Goal: Use online tool/utility: Utilize a website feature to perform a specific function

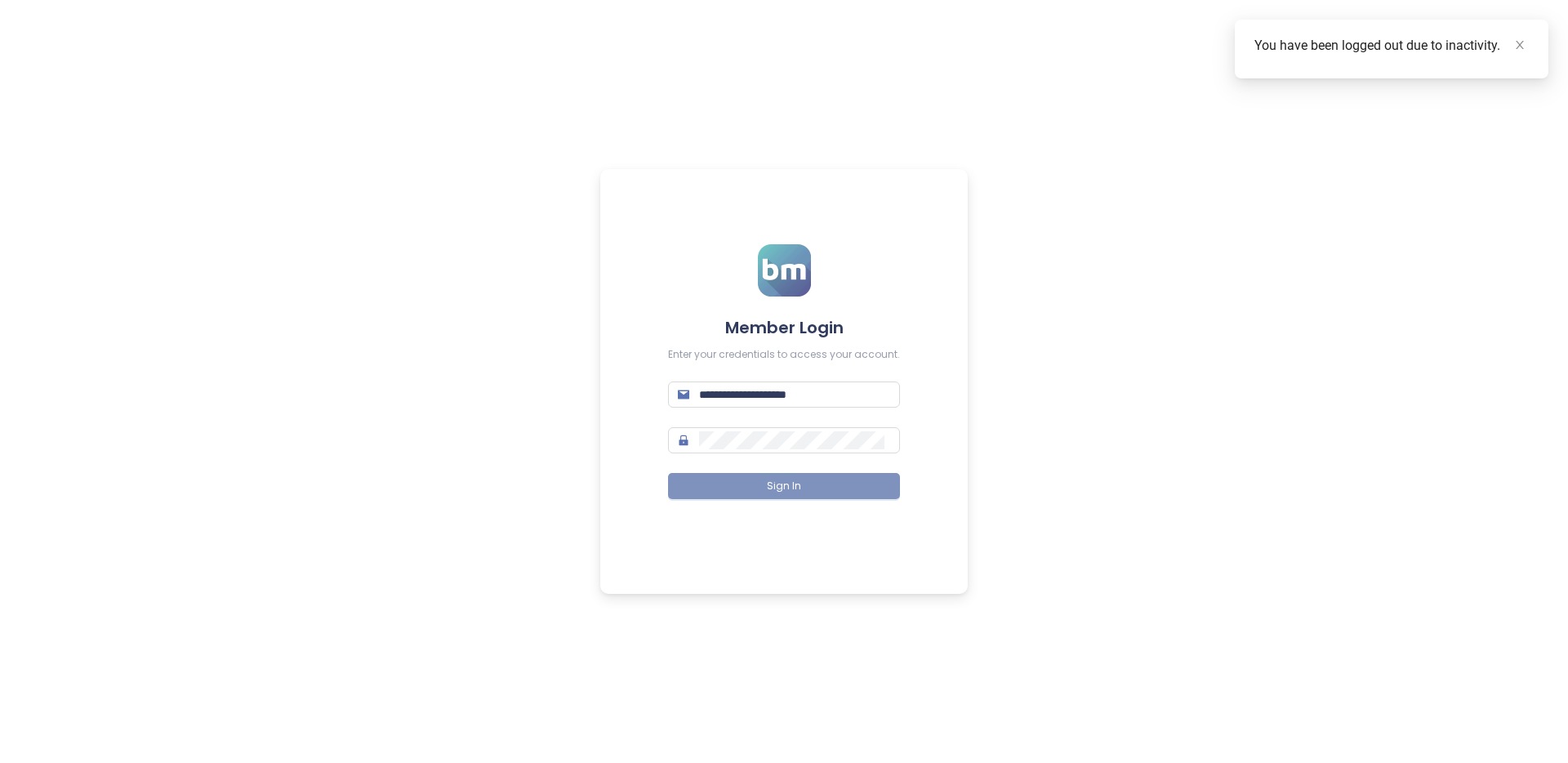
click at [802, 484] on button "Sign In" at bounding box center [784, 486] width 232 height 26
click at [1516, 42] on icon "close" at bounding box center [1520, 45] width 12 height 12
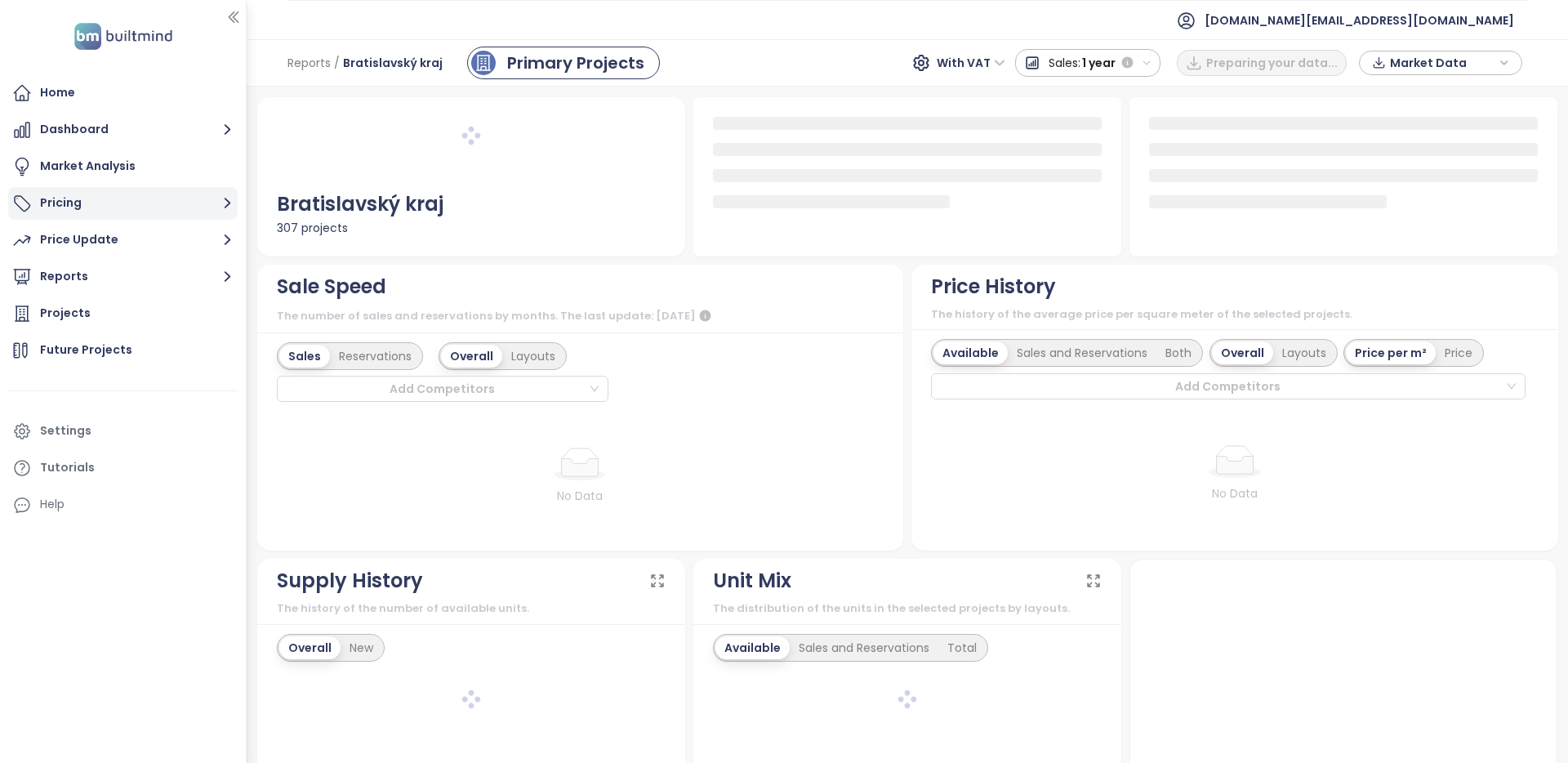
click at [107, 201] on button "Pricing" at bounding box center [123, 203] width 230 height 33
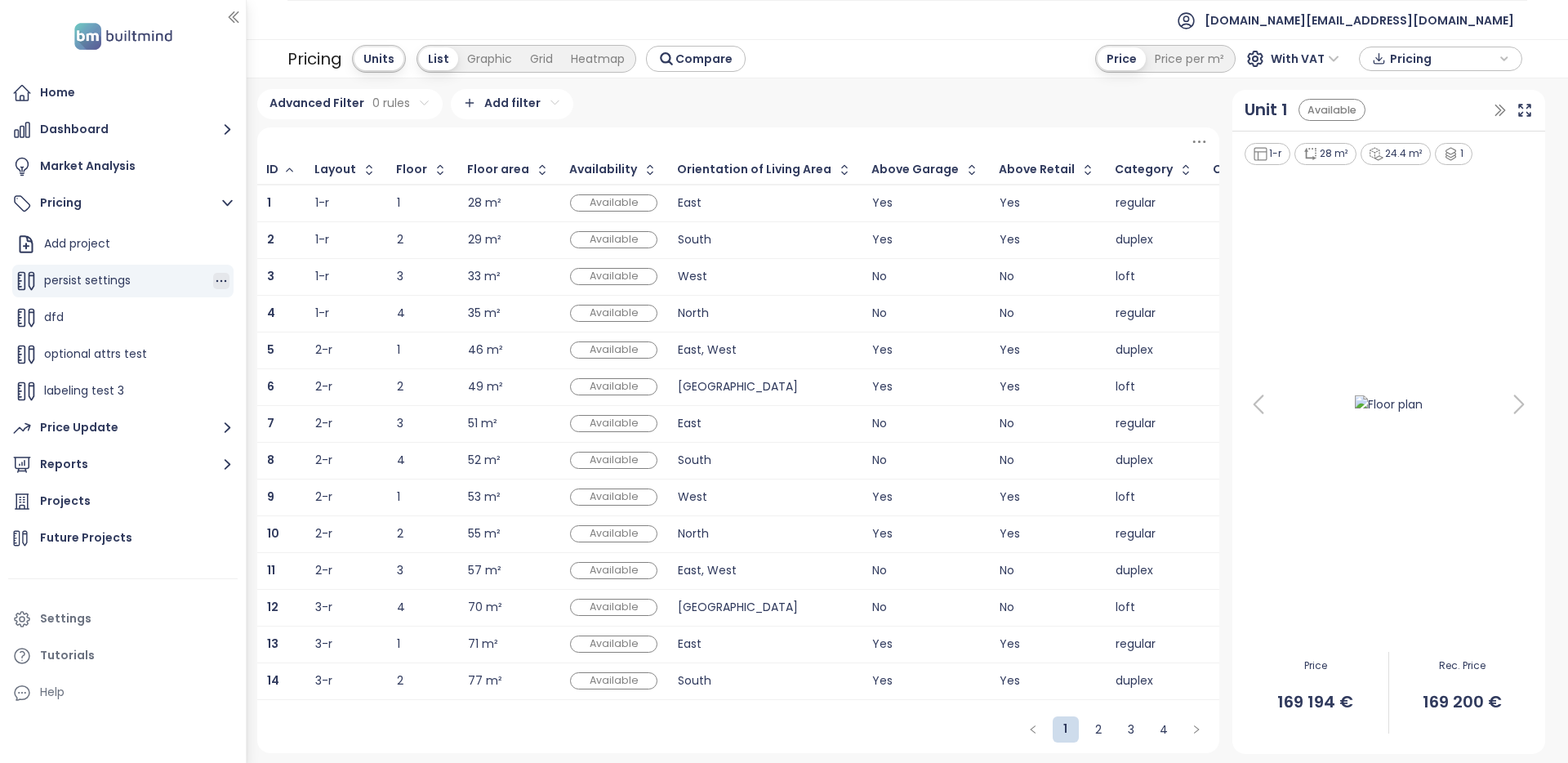
click at [218, 281] on icon "button" at bounding box center [221, 280] width 17 height 17
click at [258, 302] on icon "button" at bounding box center [254, 307] width 17 height 17
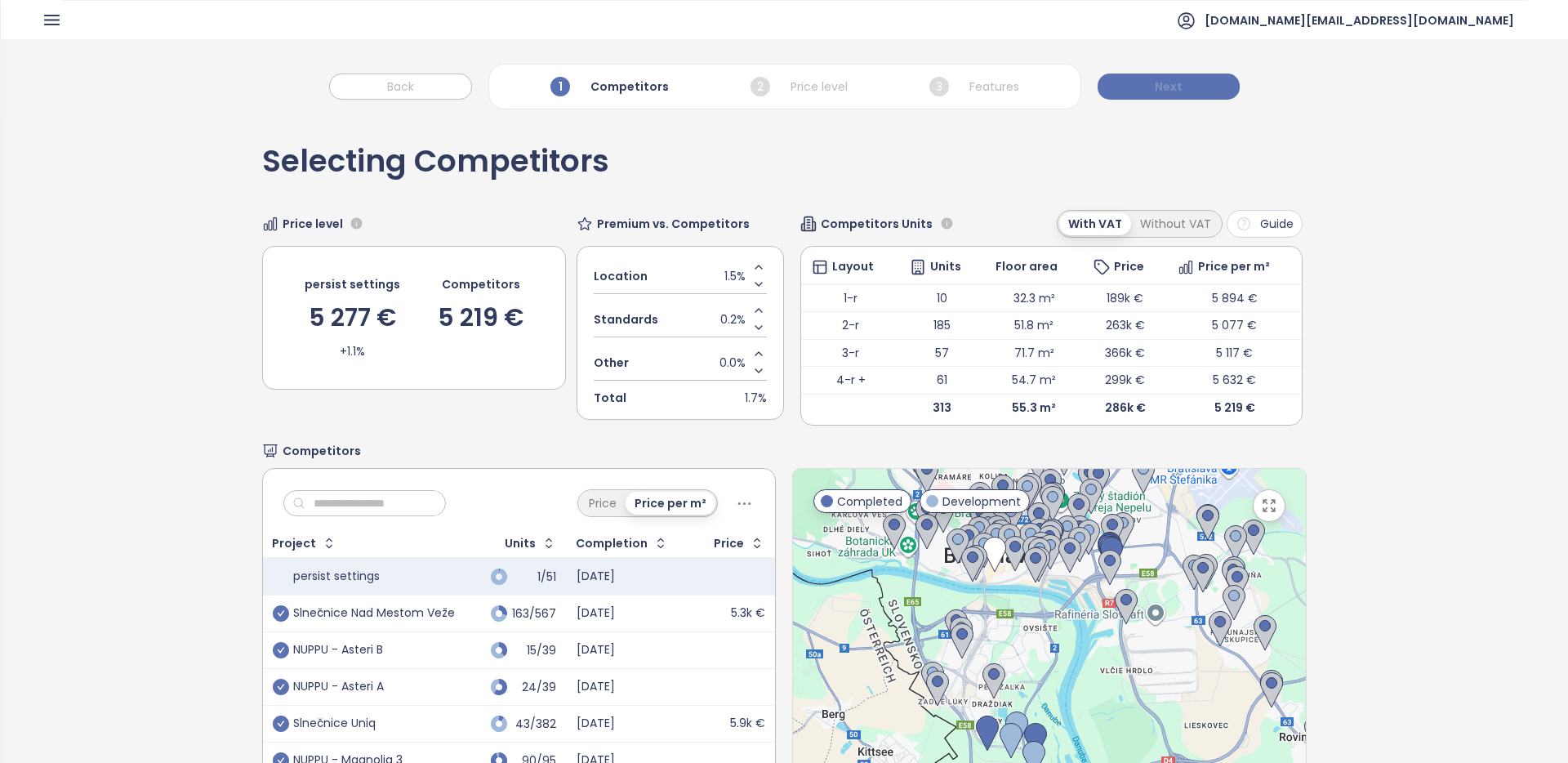
click at [1150, 91] on button "Next" at bounding box center [1169, 87] width 142 height 26
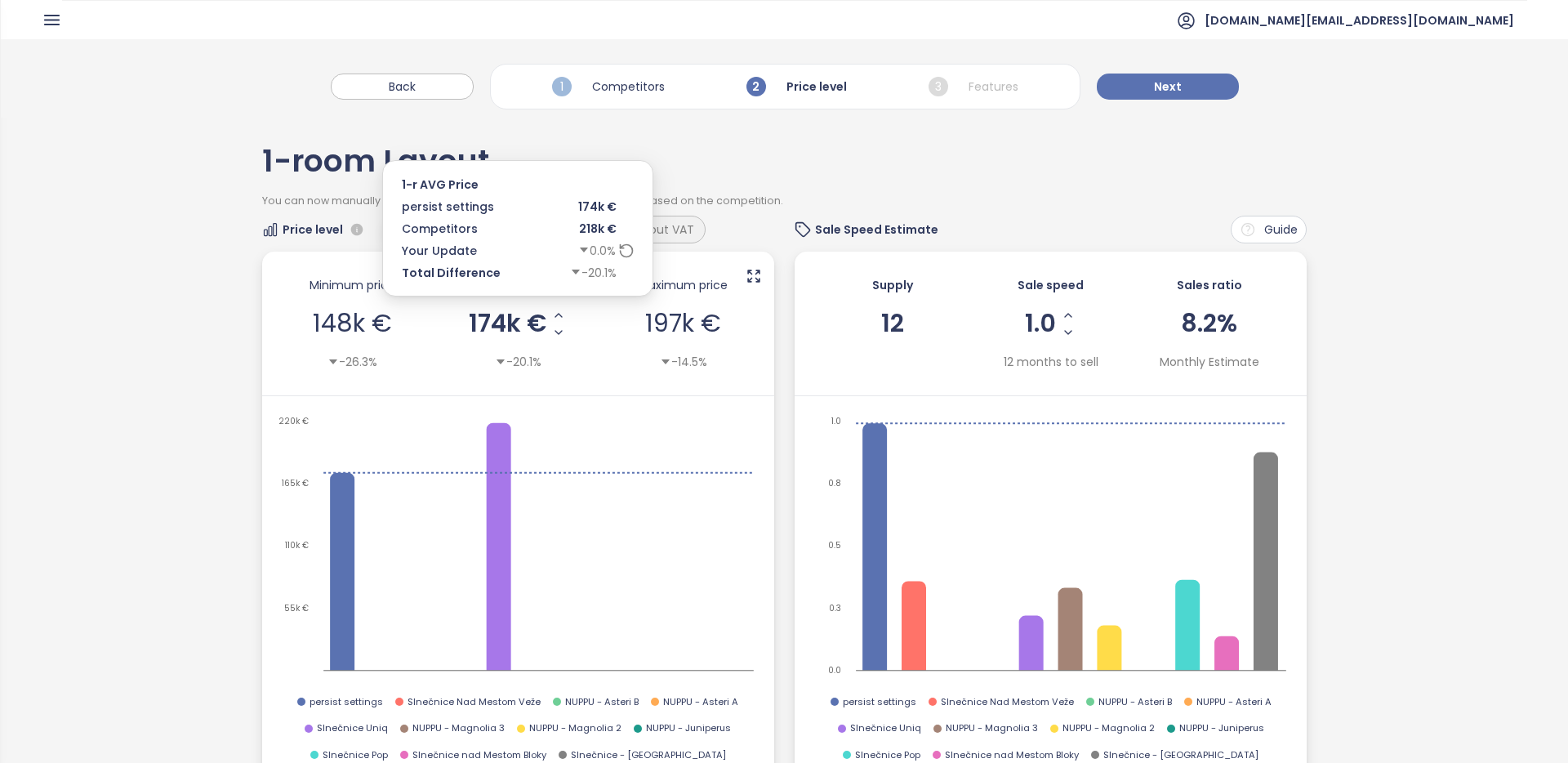
click at [477, 319] on span "174k €" at bounding box center [508, 323] width 78 height 24
click at [503, 322] on input "******" at bounding box center [507, 323] width 29 height 20
type input "******"
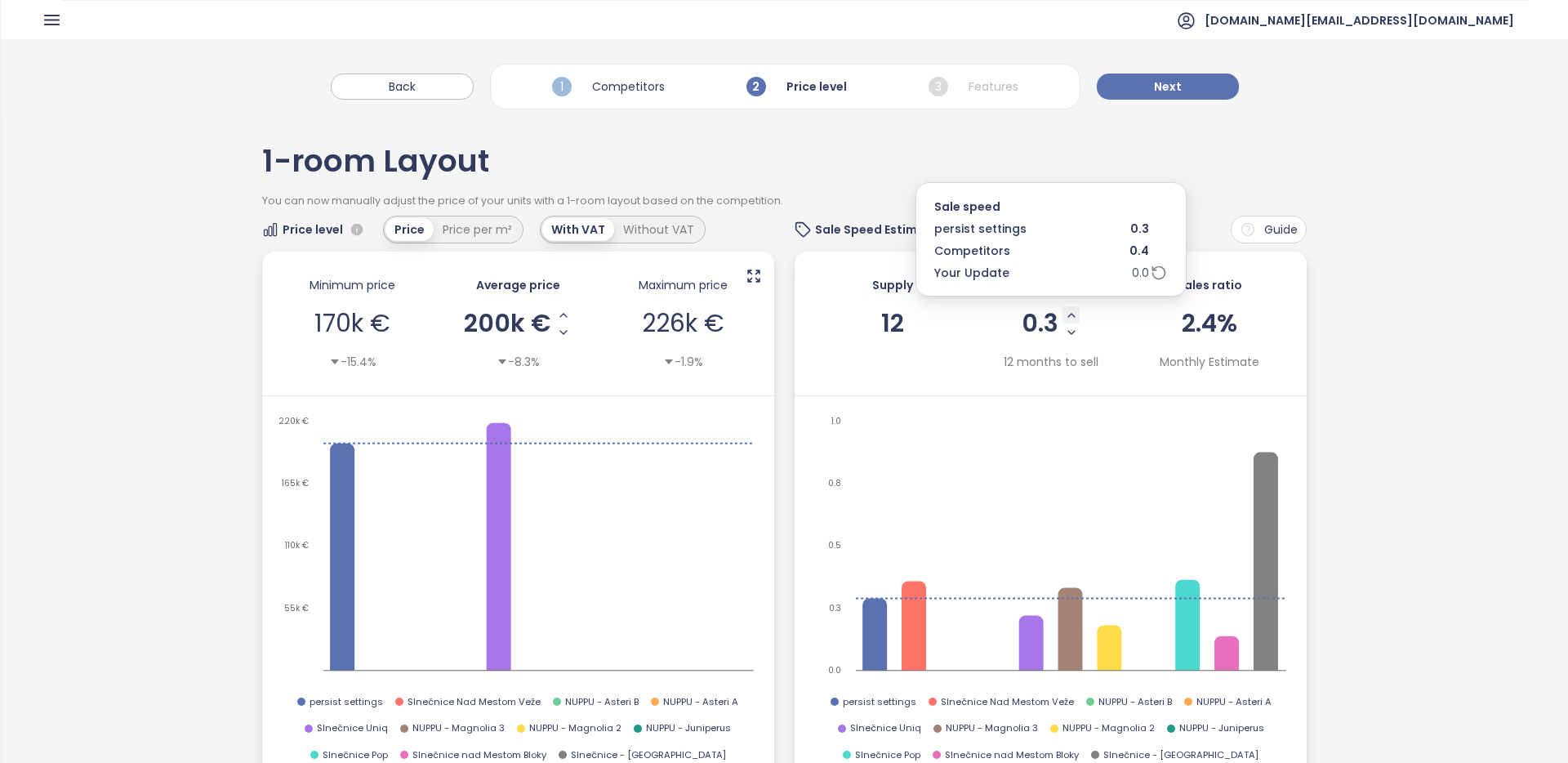
click at [1069, 315] on icon "Increase Sale Speed - Monthly" at bounding box center [1071, 314] width 13 height 13
click at [1072, 318] on icon "Increase Sale Speed - Monthly" at bounding box center [1071, 314] width 13 height 13
click at [1157, 272] on icon at bounding box center [1158, 272] width 17 height 17
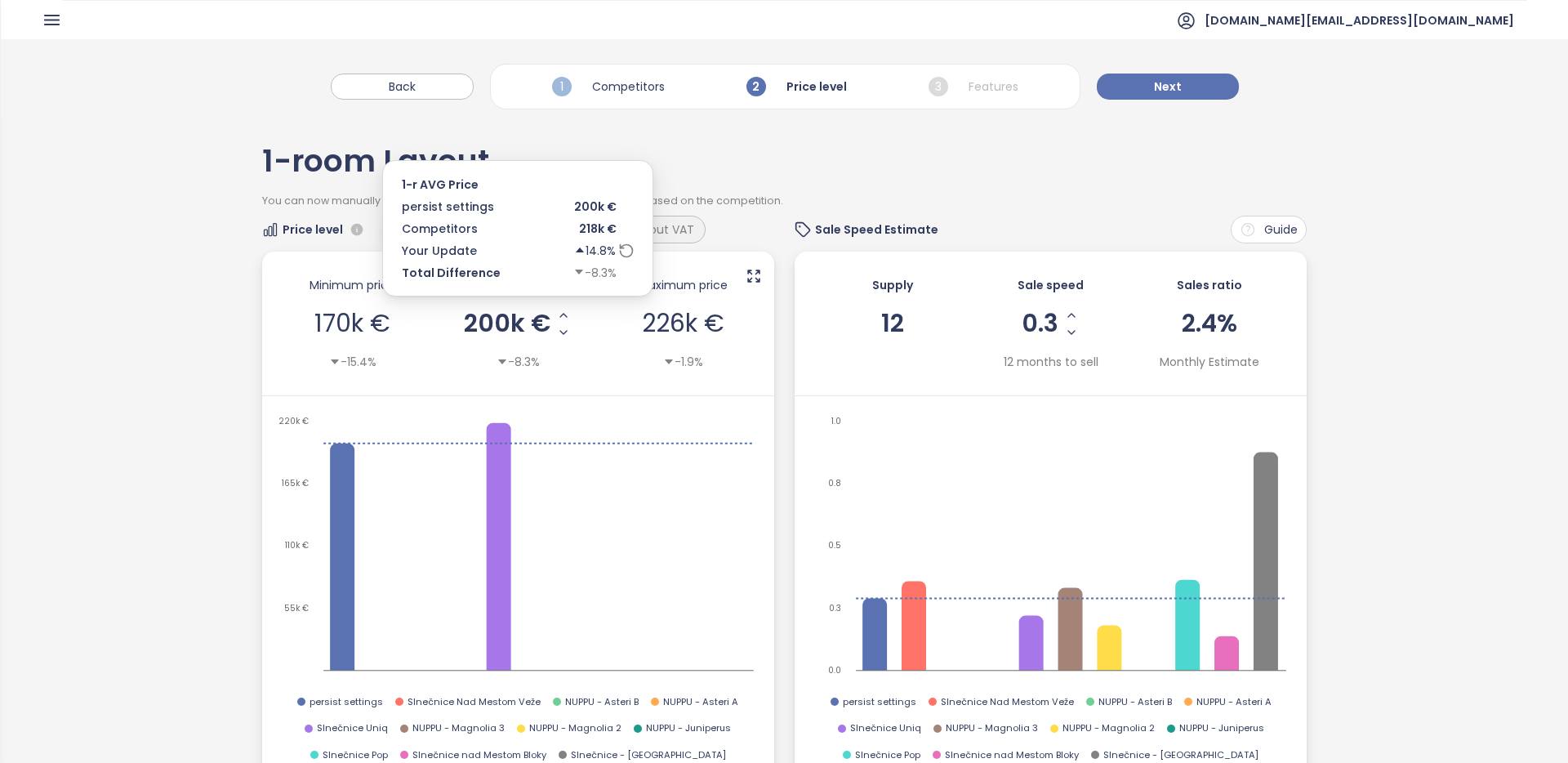
click at [632, 251] on icon at bounding box center [625, 250] width 13 height 13
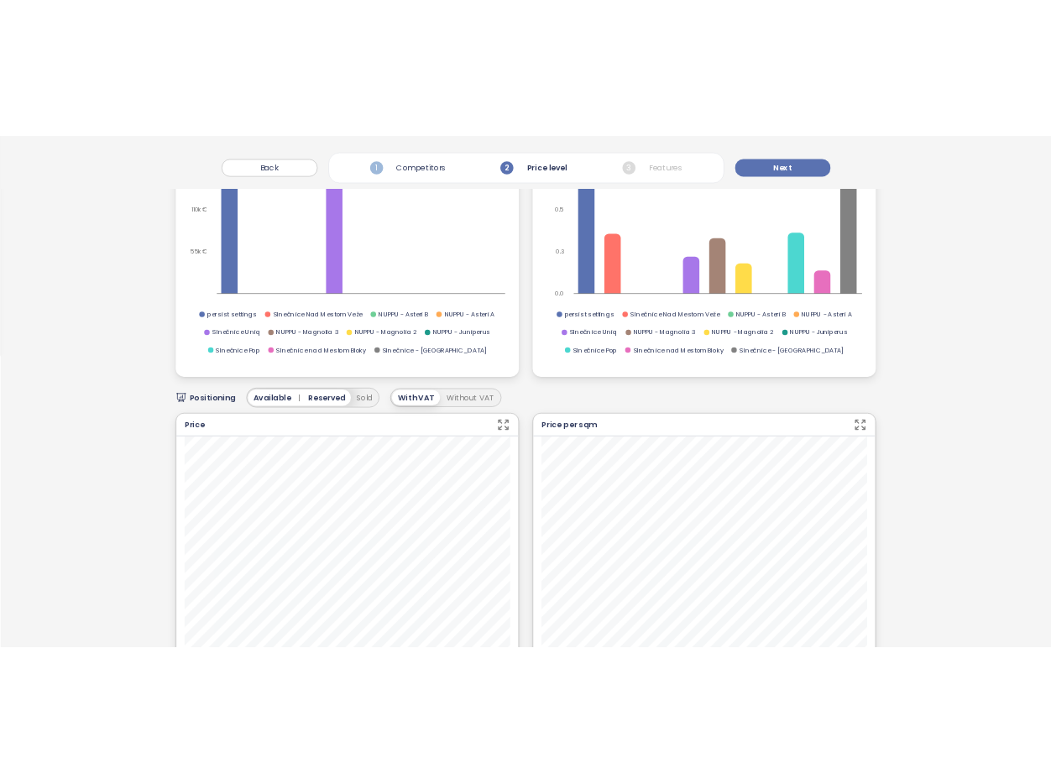
scroll to position [449, 0]
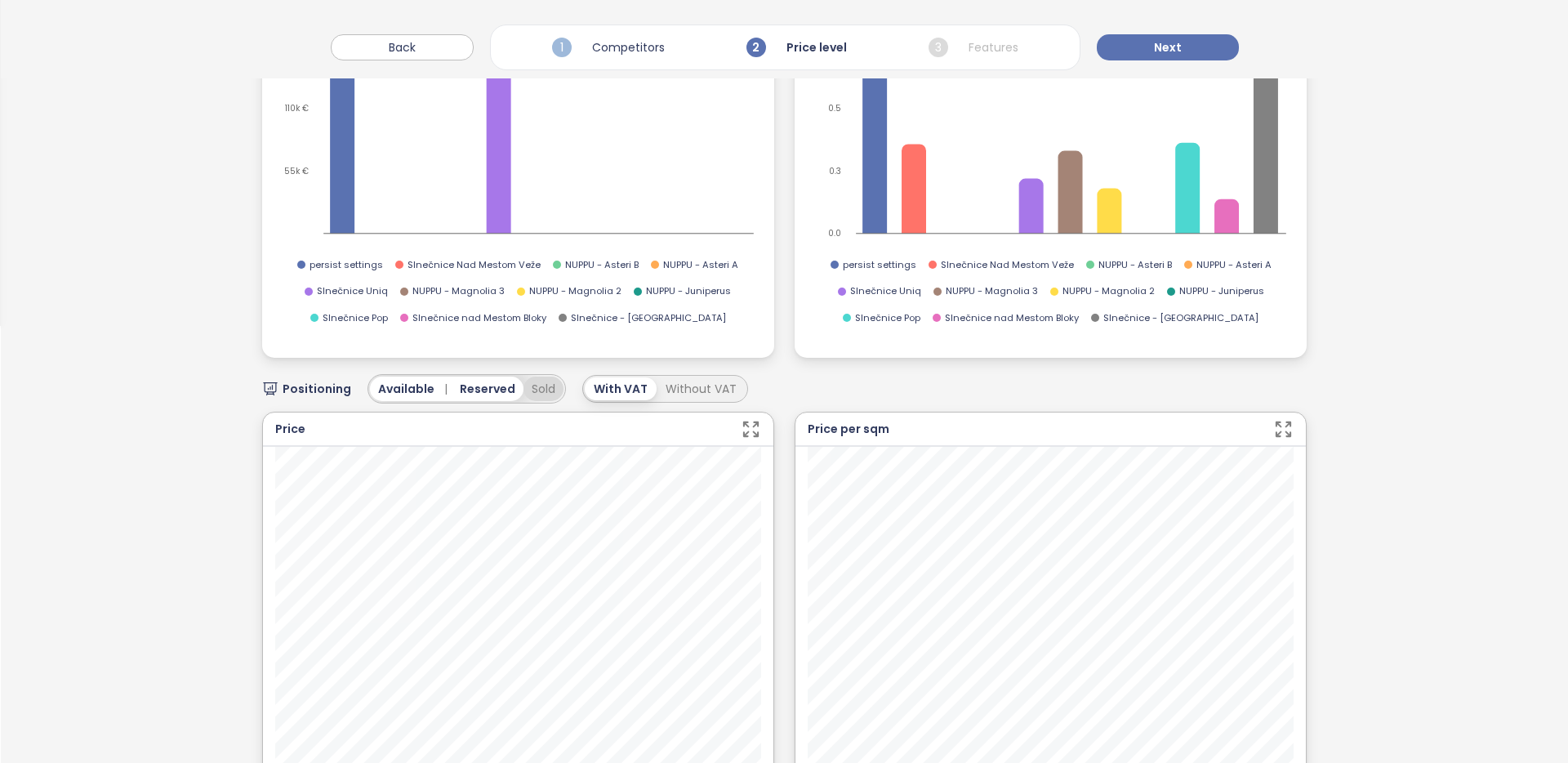
click at [540, 388] on button "Sold" at bounding box center [543, 388] width 40 height 24
click at [852, 390] on span "All time" at bounding box center [867, 388] width 45 height 18
click at [850, 390] on span "All time" at bounding box center [867, 388] width 45 height 18
click at [964, 390] on div "Positioning Available | Reserved | Sold With VAT Without VAT Sales: All time" at bounding box center [785, 389] width 1045 height 29
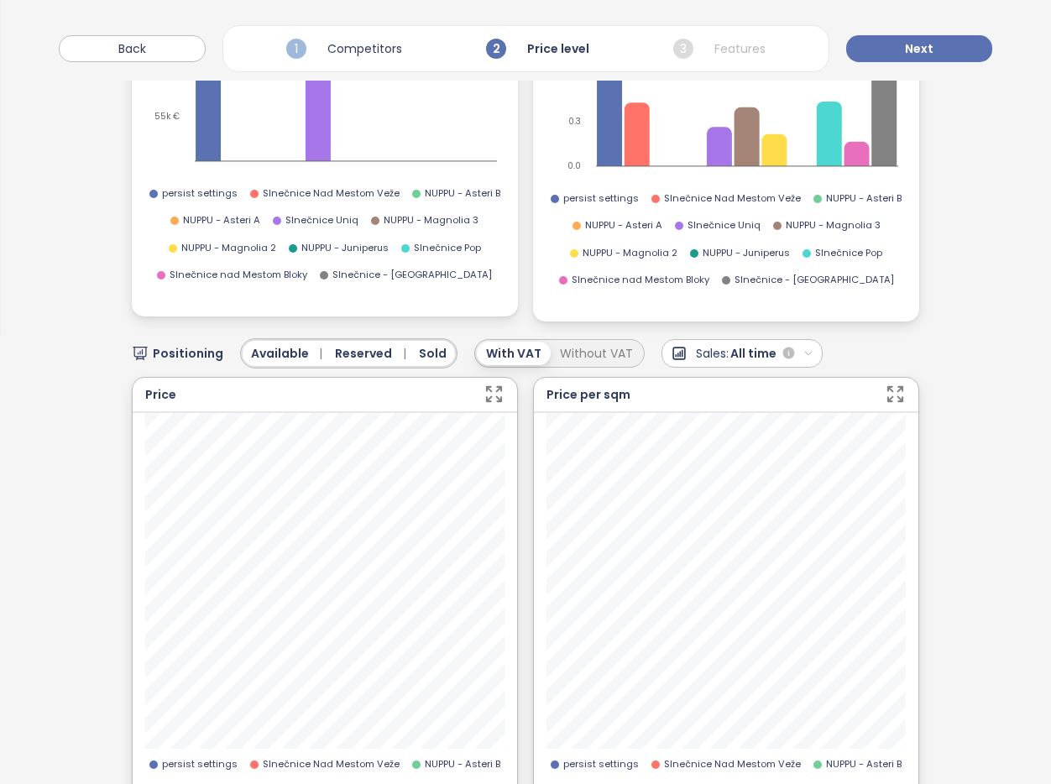
click at [731, 345] on span "All time" at bounding box center [754, 353] width 46 height 18
click at [721, 395] on div "6 months" at bounding box center [743, 396] width 160 height 18
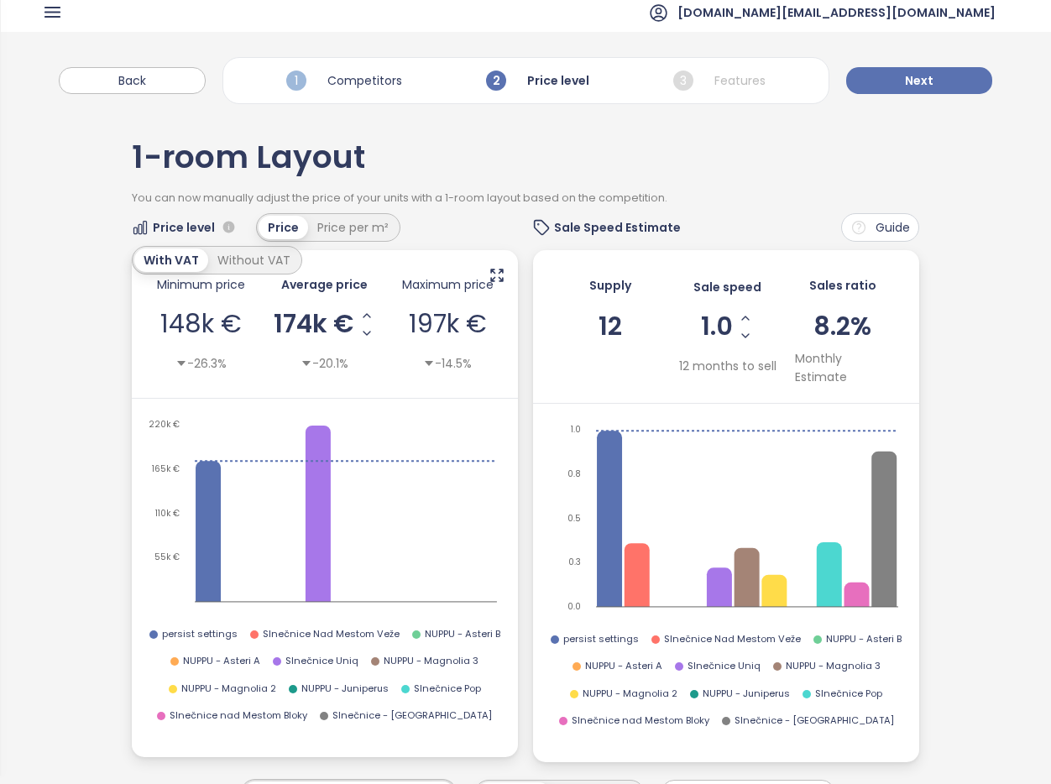
scroll to position [0, 0]
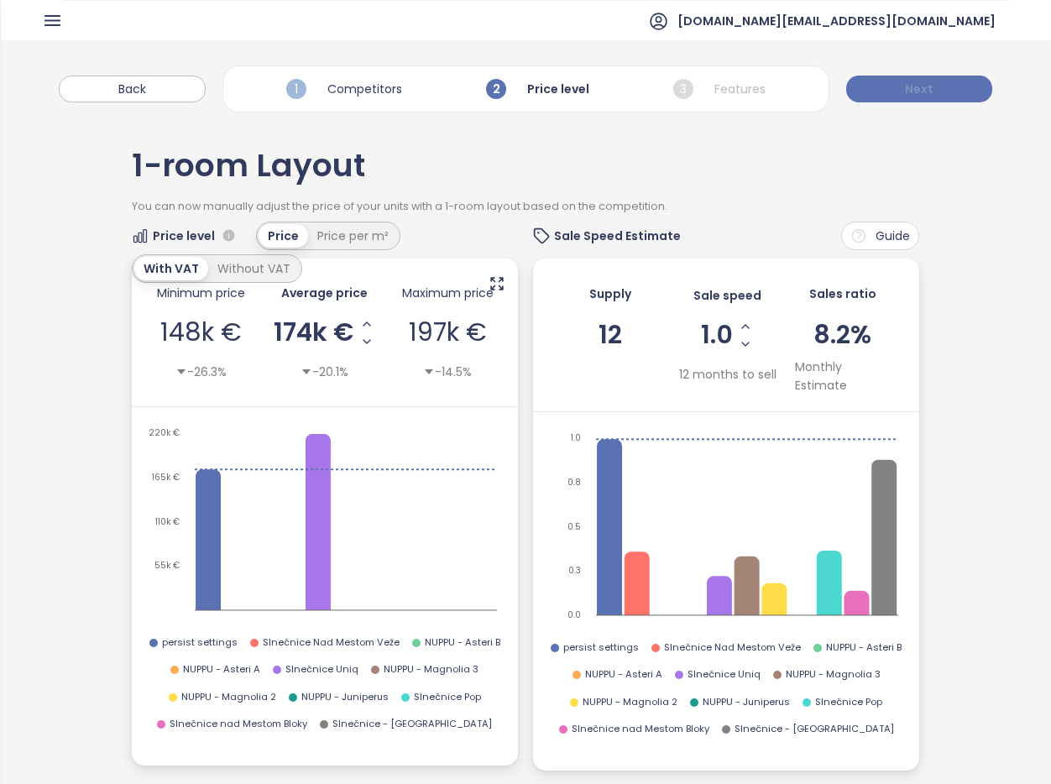
click at [925, 85] on span "Next" at bounding box center [919, 89] width 29 height 18
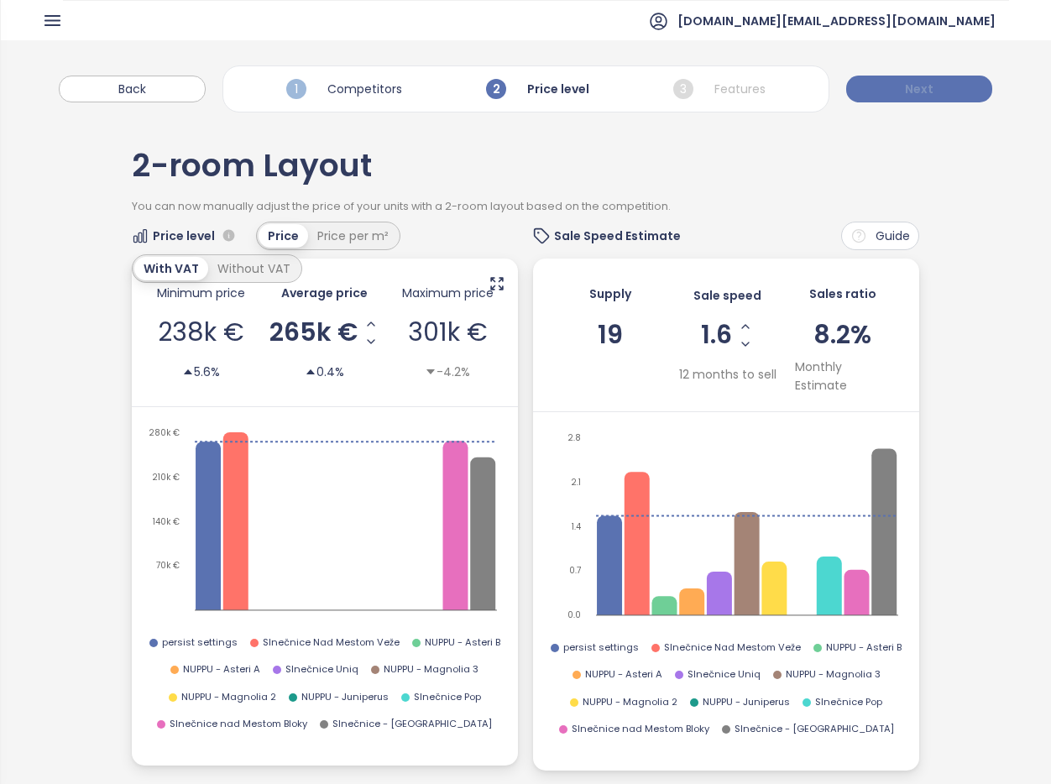
click at [925, 85] on span "Next" at bounding box center [919, 89] width 29 height 18
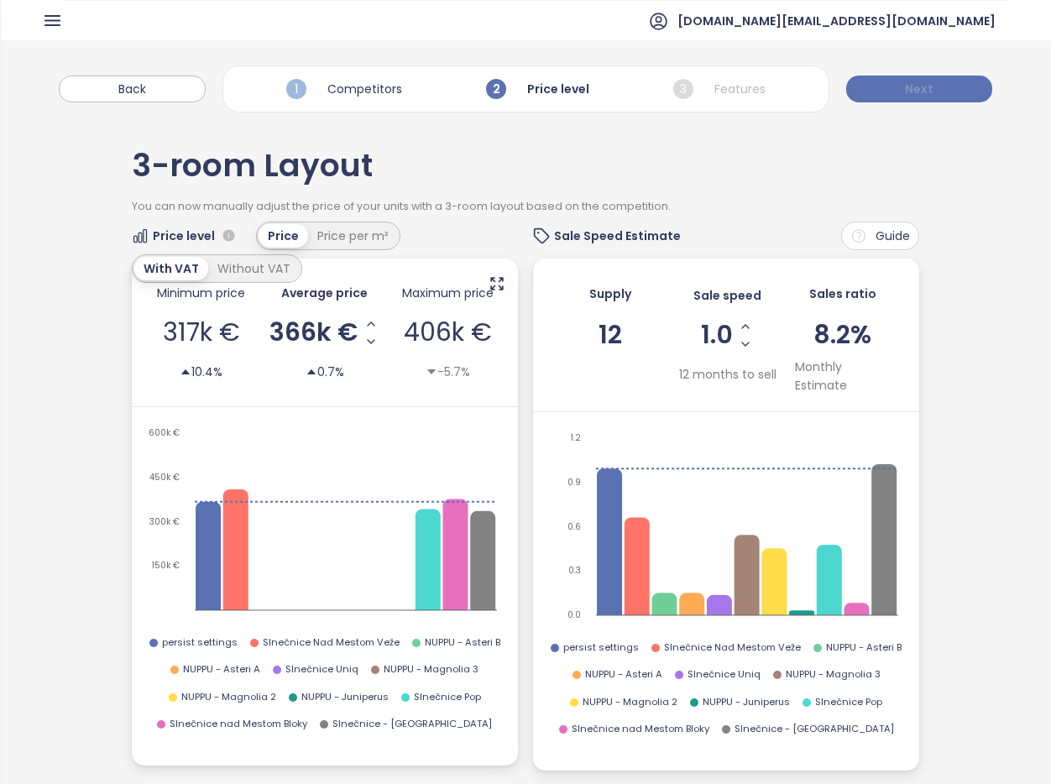
click at [925, 85] on span "Next" at bounding box center [919, 89] width 29 height 18
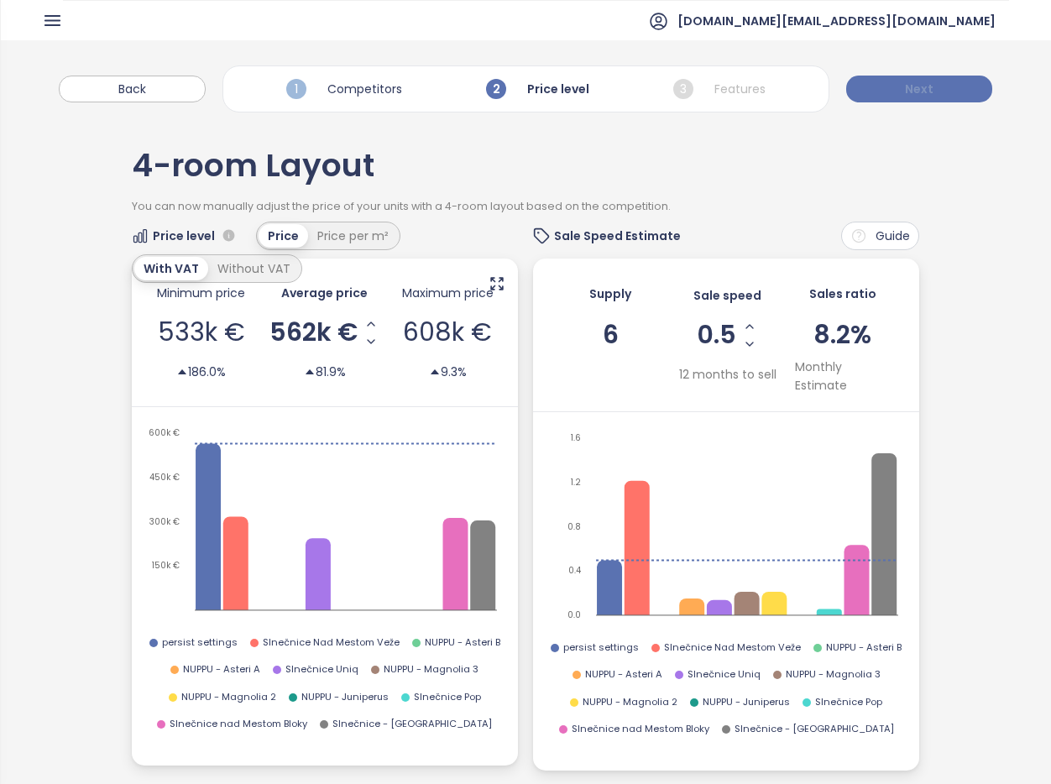
click at [925, 85] on span "Next" at bounding box center [919, 89] width 29 height 18
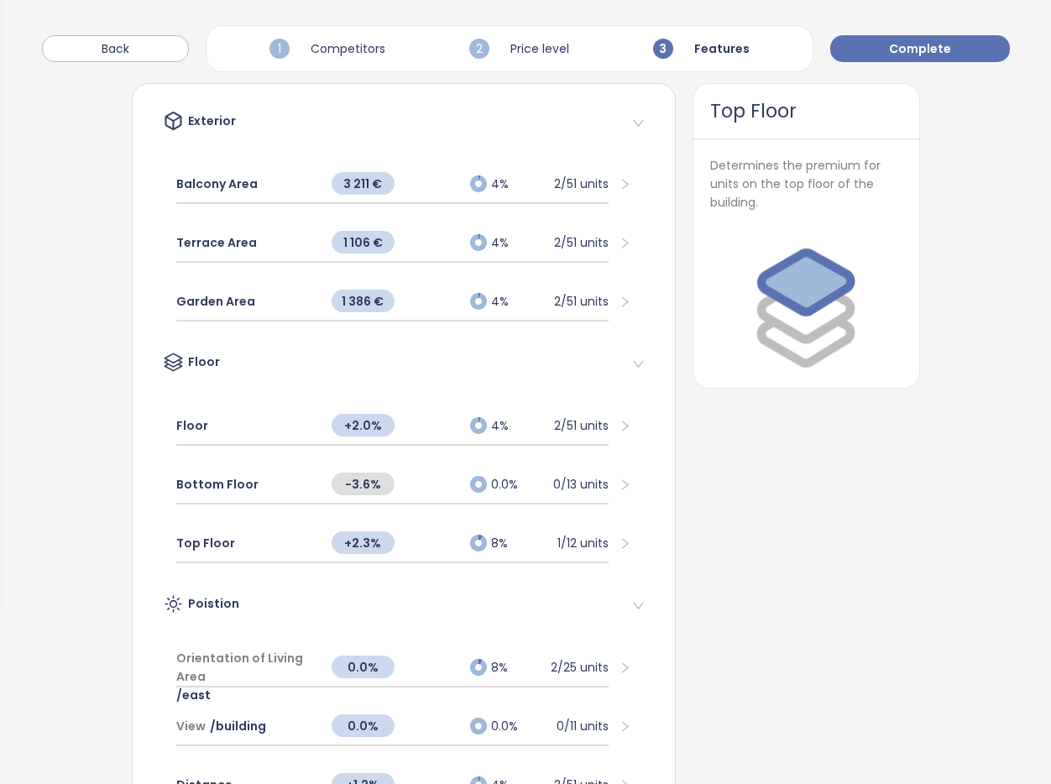
scroll to position [197, 0]
